Goal: Navigation & Orientation: Find specific page/section

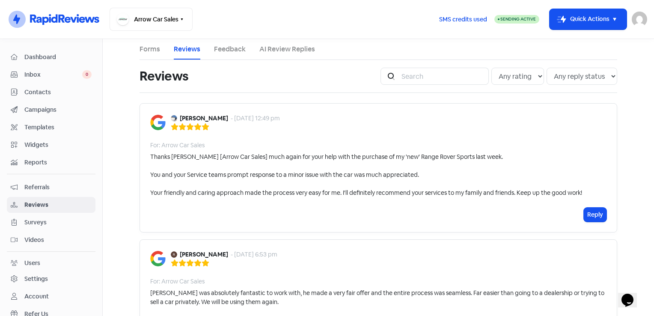
click at [47, 75] on span "Inbox" at bounding box center [53, 74] width 58 height 9
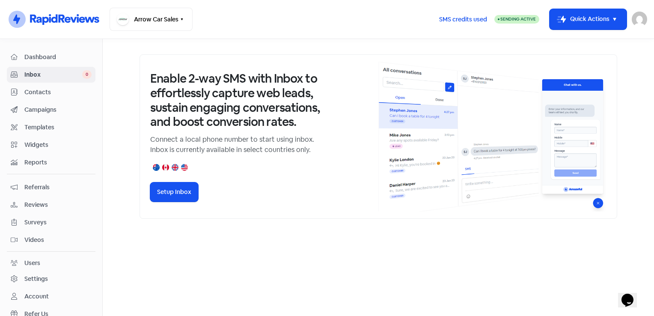
click at [37, 200] on span "Reviews" at bounding box center [57, 204] width 67 height 9
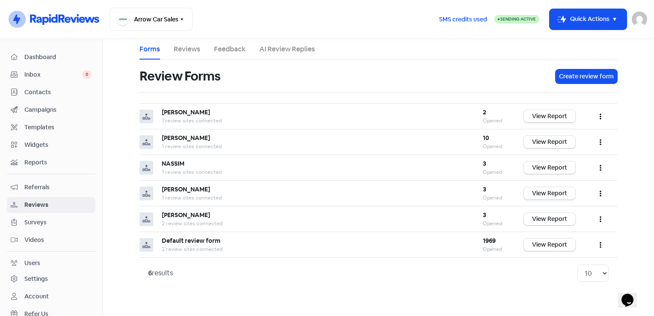
click at [184, 50] on link "Reviews" at bounding box center [187, 49] width 27 height 10
